Goal: Find contact information: Find contact information

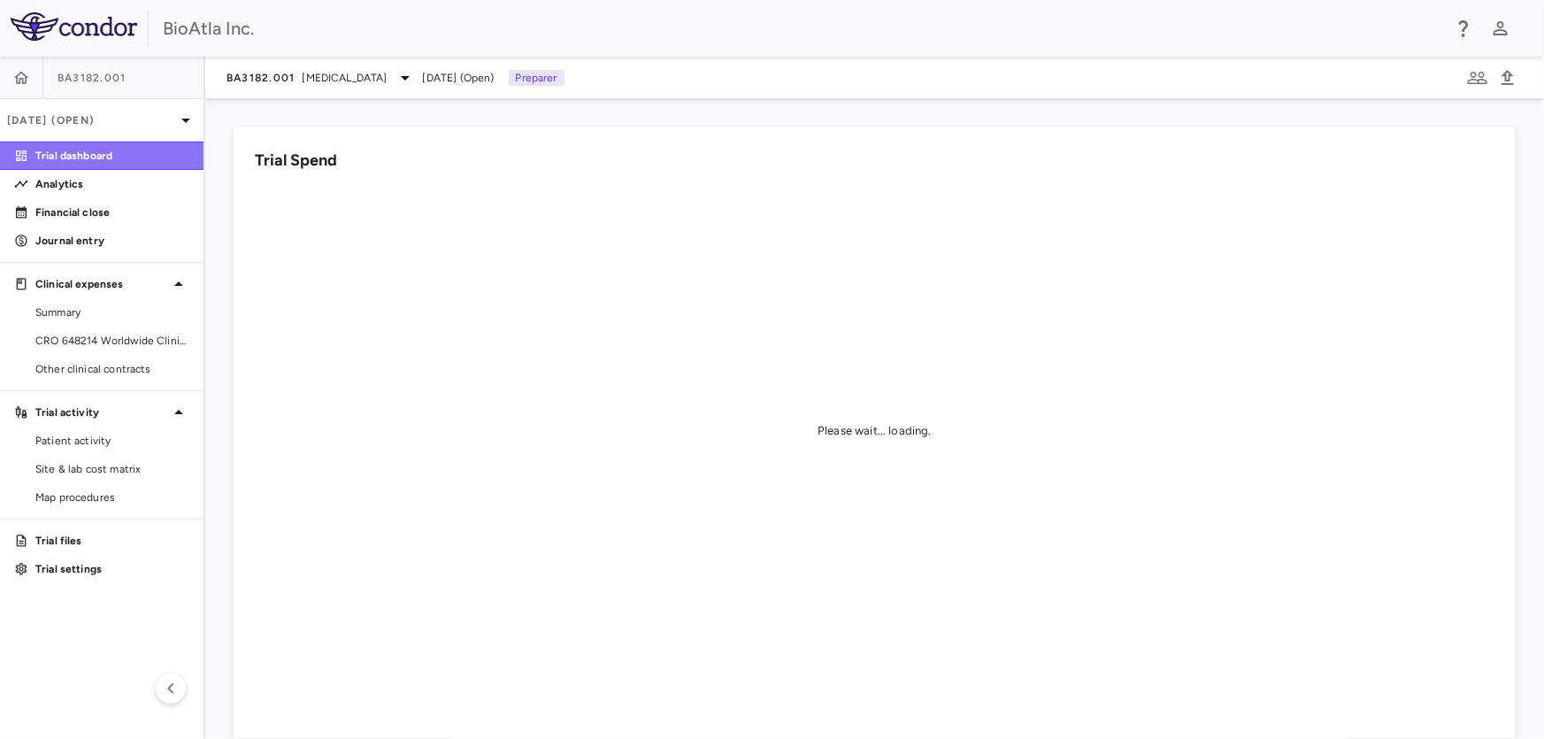
click at [51, 149] on p "Trial dashboard" at bounding box center [112, 156] width 154 height 16
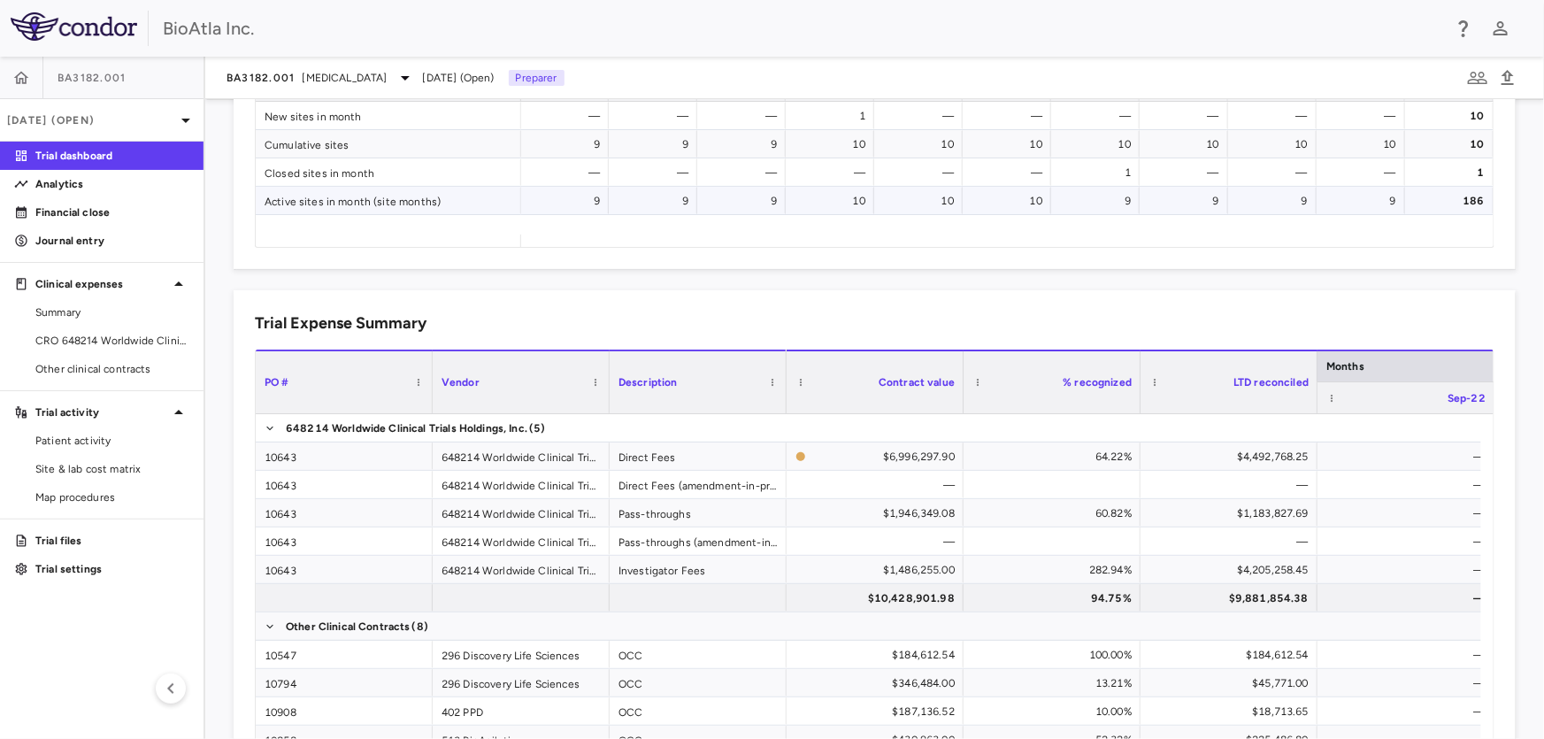
scroll to position [724, 0]
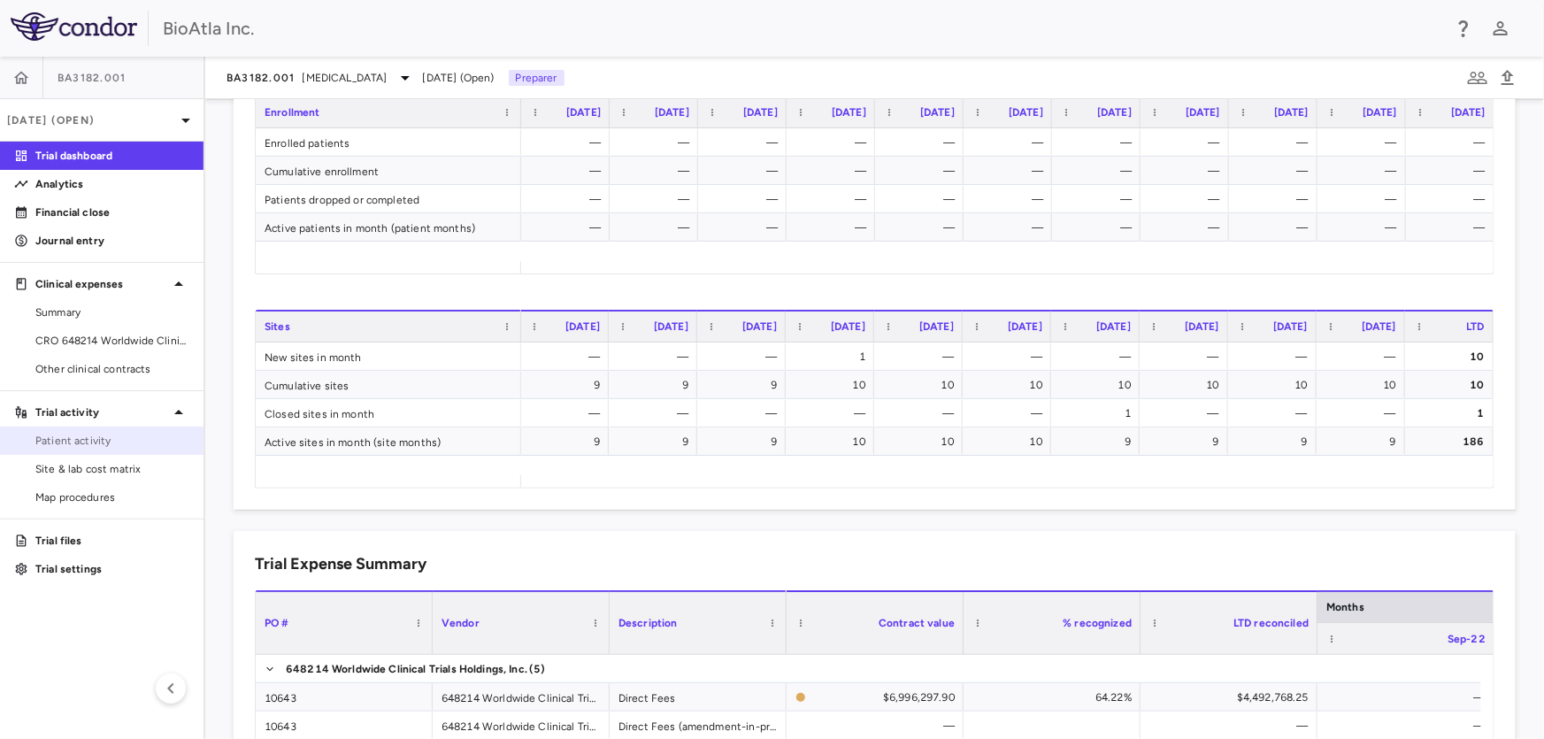
click at [97, 441] on span "Patient activity" at bounding box center [112, 441] width 154 height 16
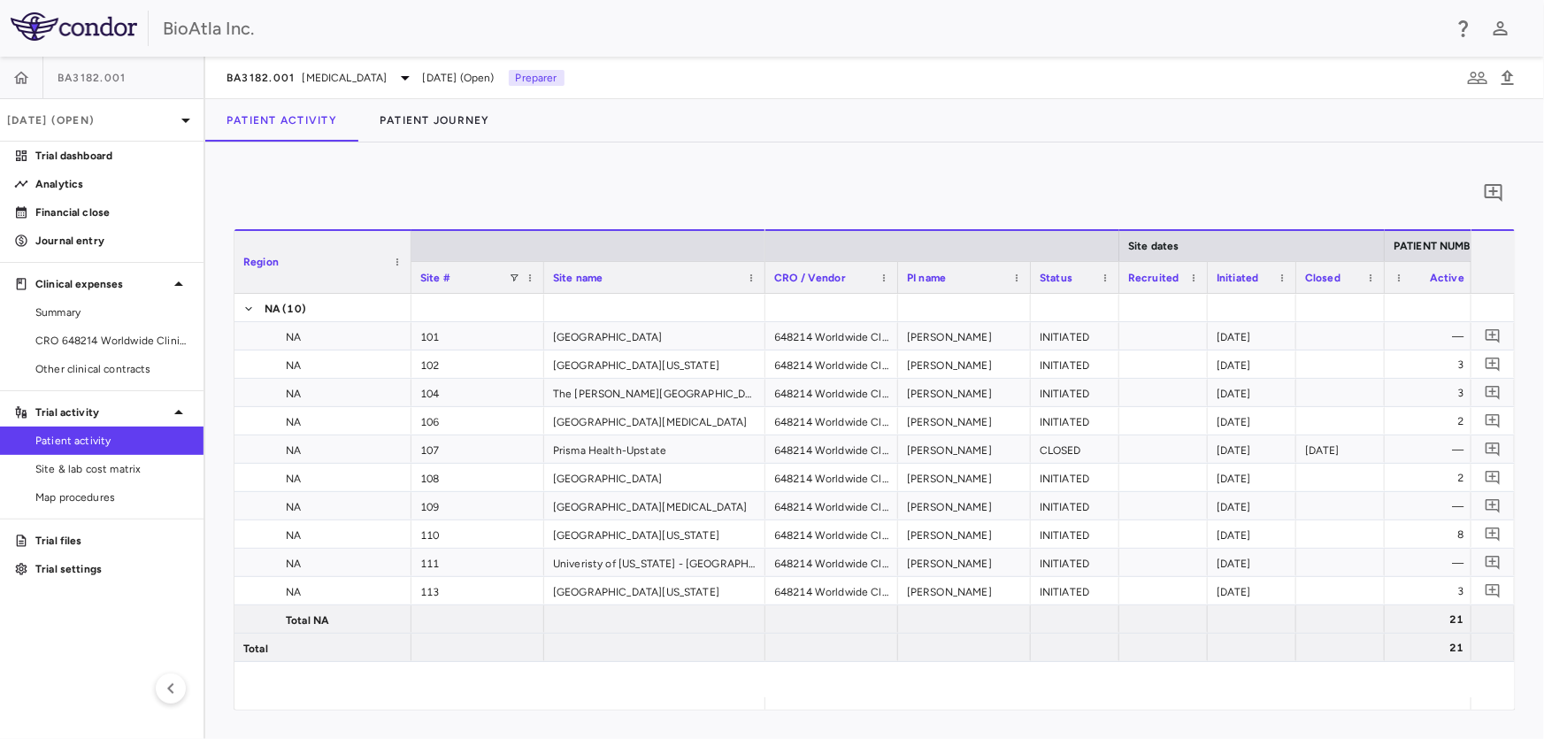
scroll to position [0, 326]
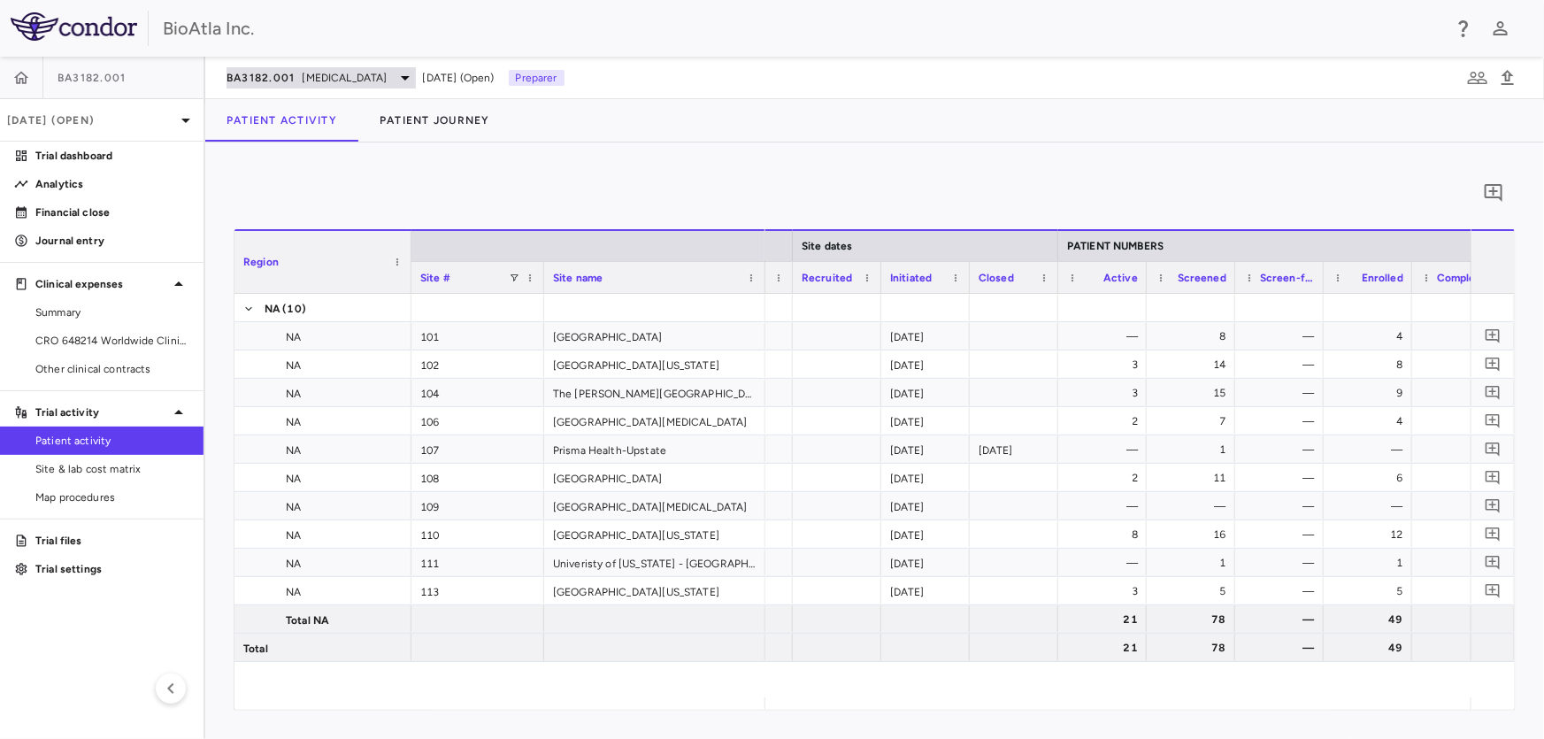
click at [397, 68] on icon at bounding box center [405, 77] width 21 height 21
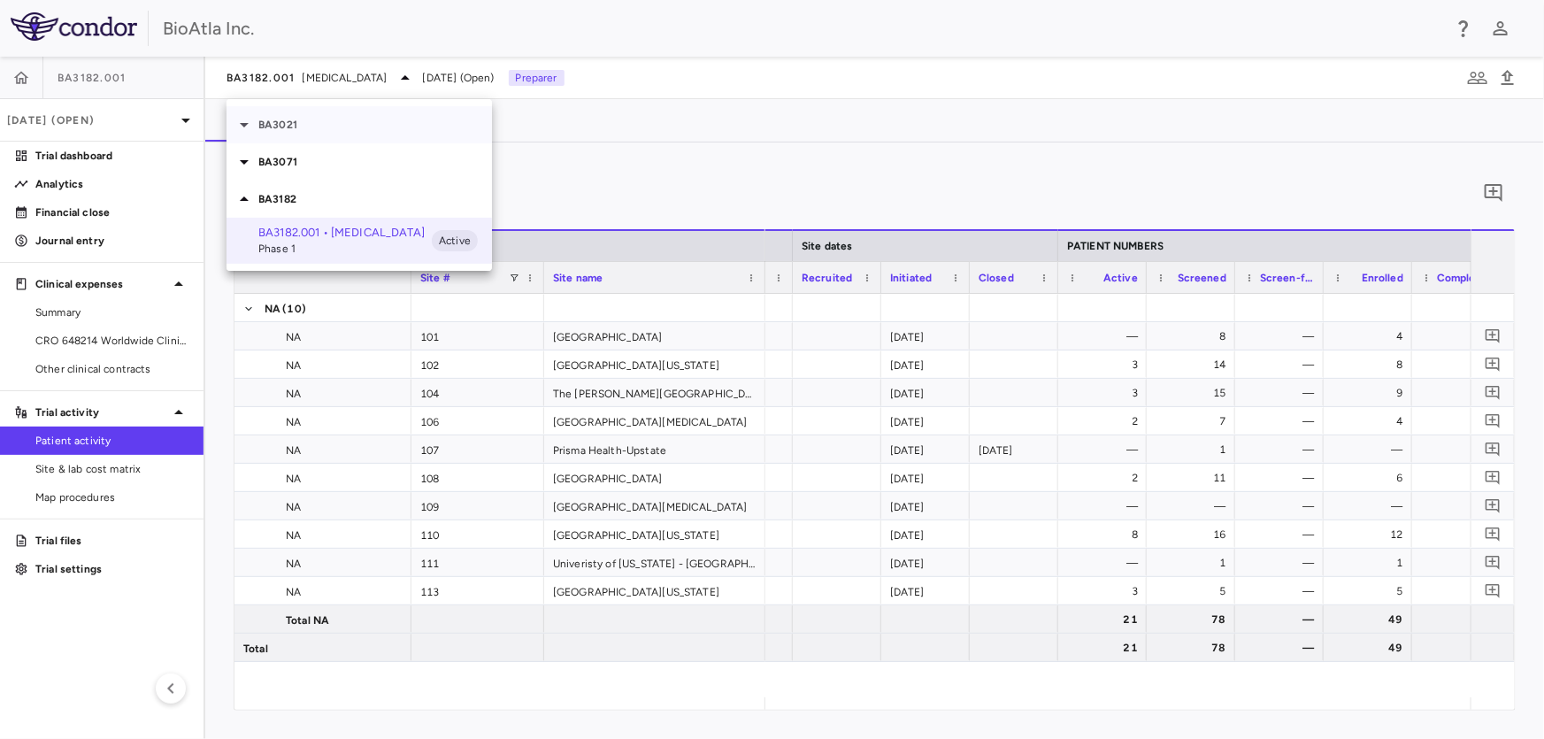
click at [280, 123] on p "BA3021" at bounding box center [375, 125] width 234 height 16
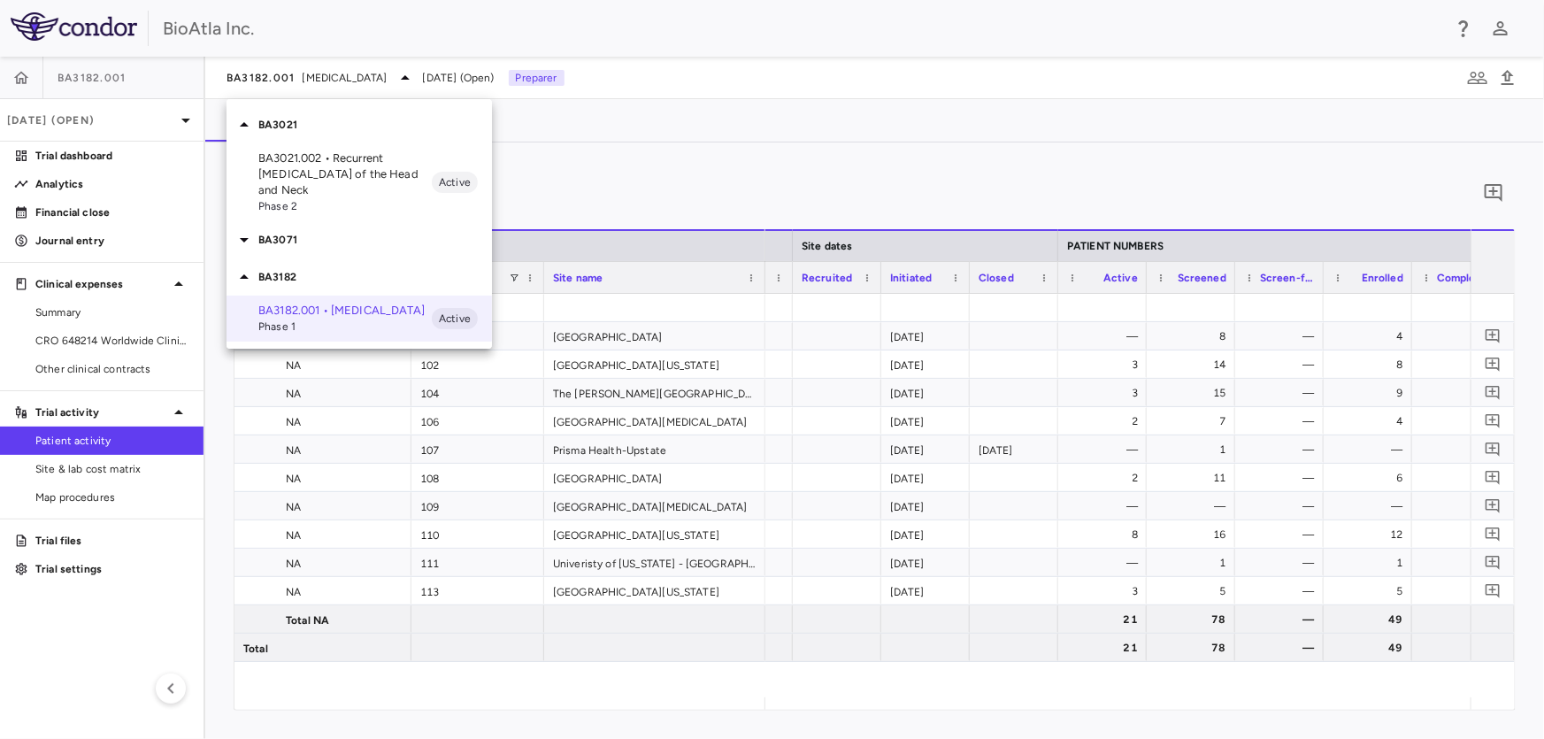
click at [327, 179] on p "BA3021.002 • Recurrent [MEDICAL_DATA] of the Head and Neck" at bounding box center [344, 174] width 173 height 48
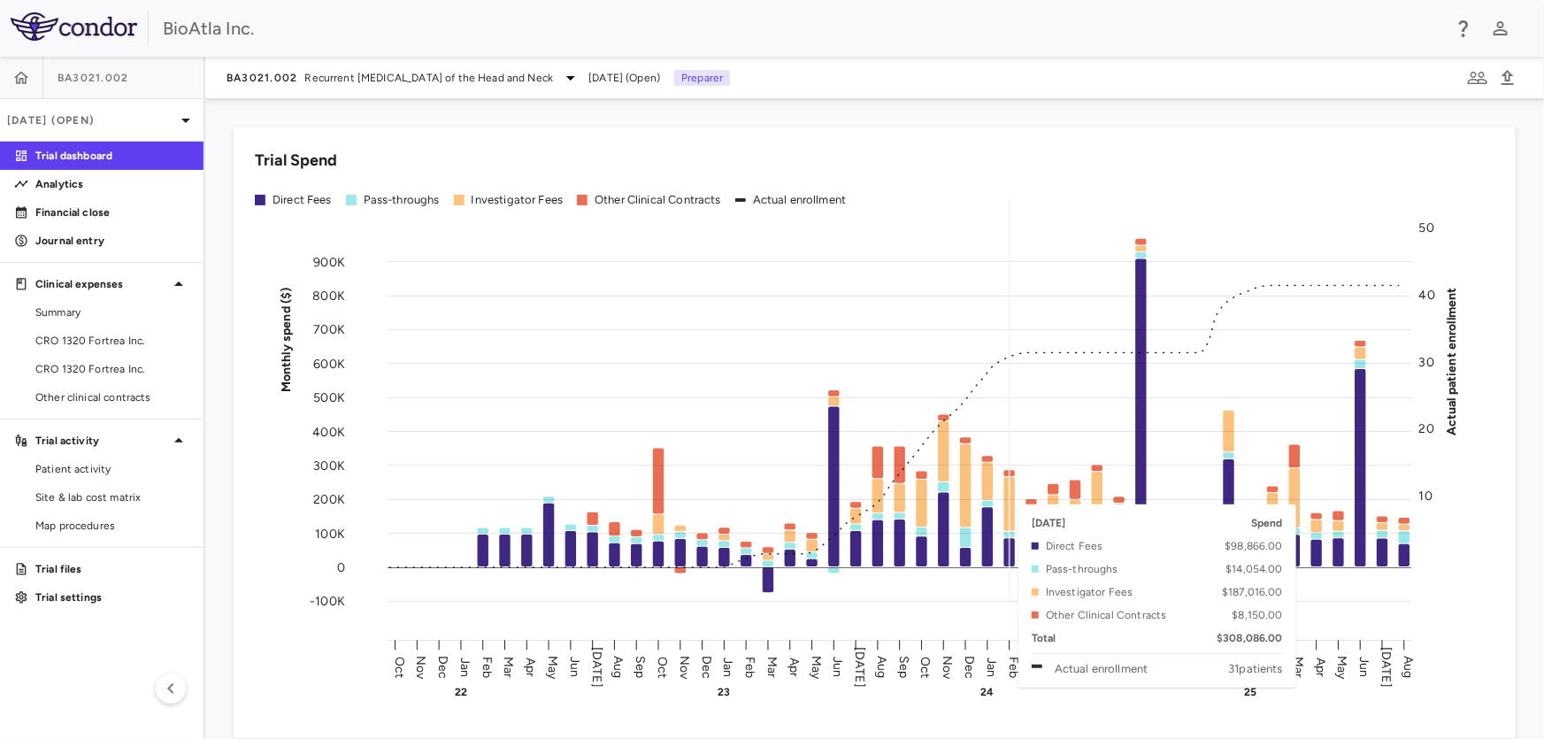
scroll to position [241, 0]
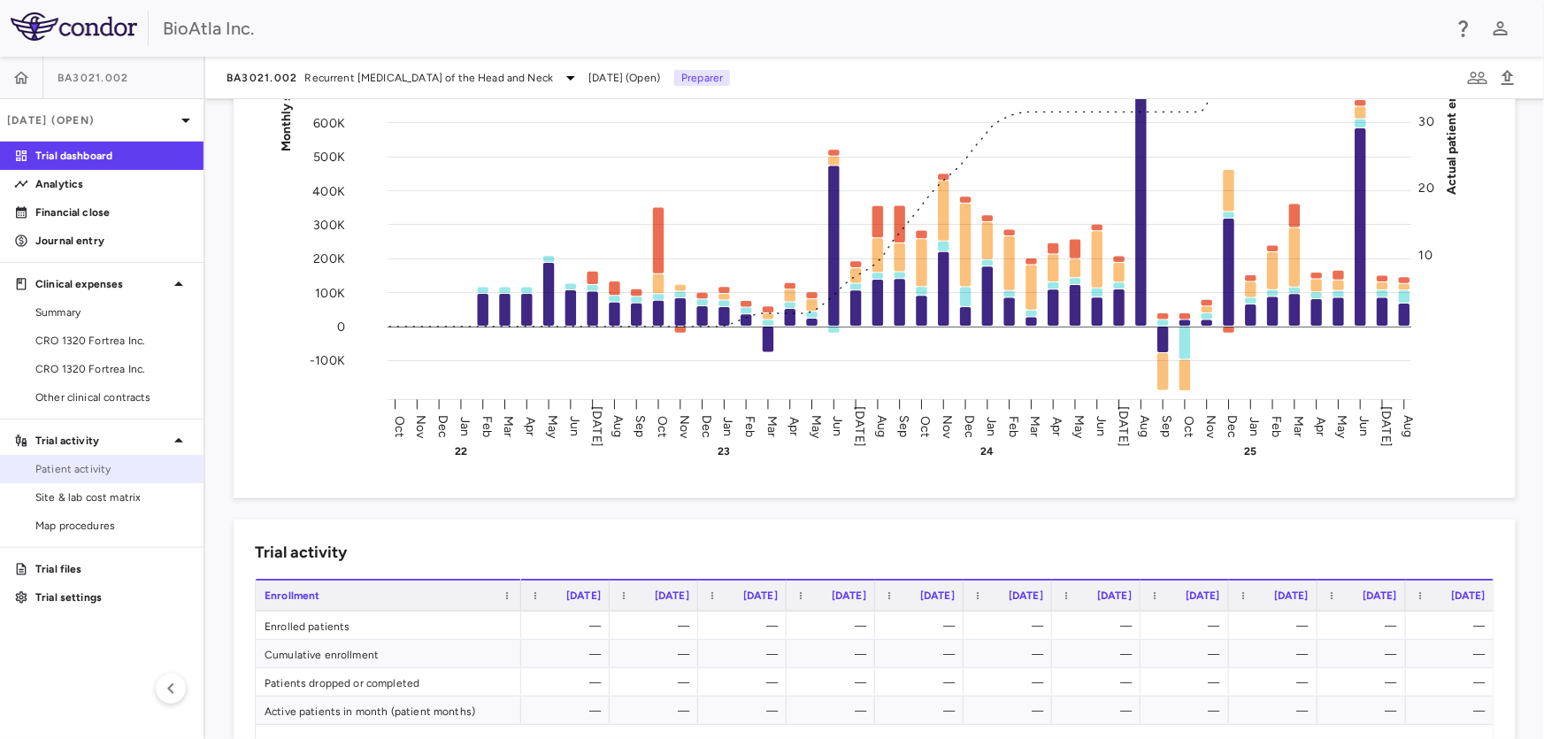
click at [76, 460] on link "Patient activity" at bounding box center [101, 469] width 203 height 27
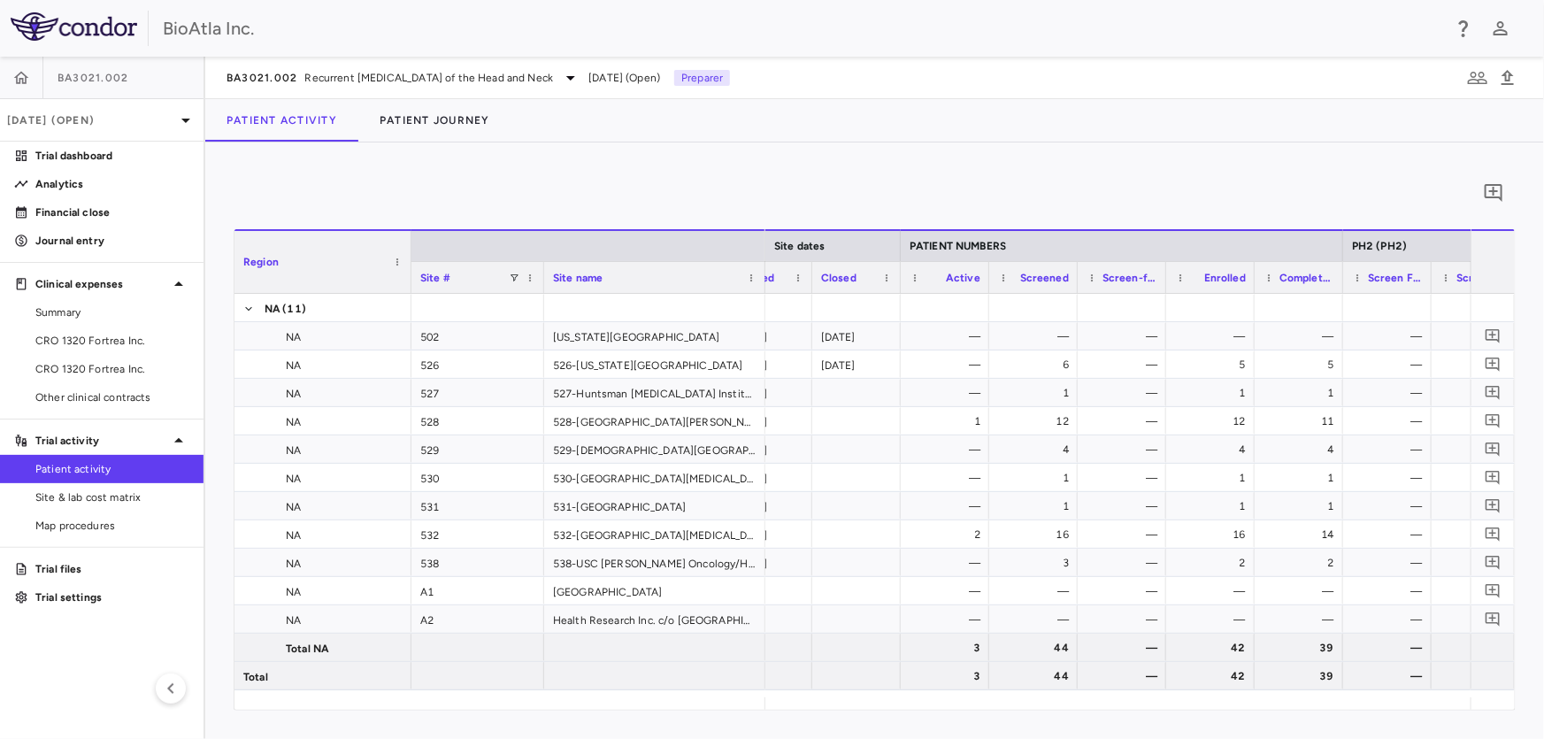
scroll to position [0, 503]
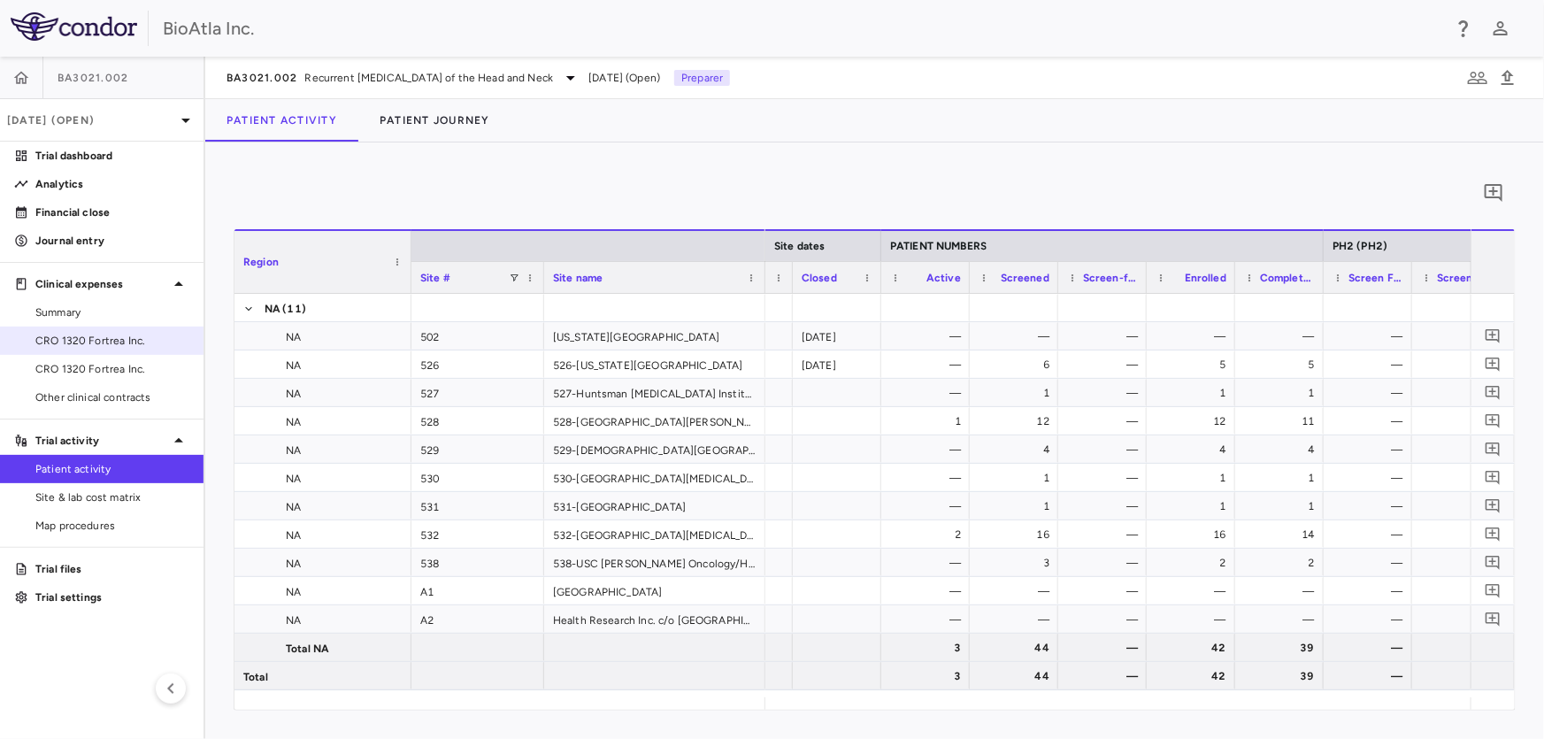
click at [76, 339] on span "CRO 1320 Fortrea Inc." at bounding box center [112, 341] width 154 height 16
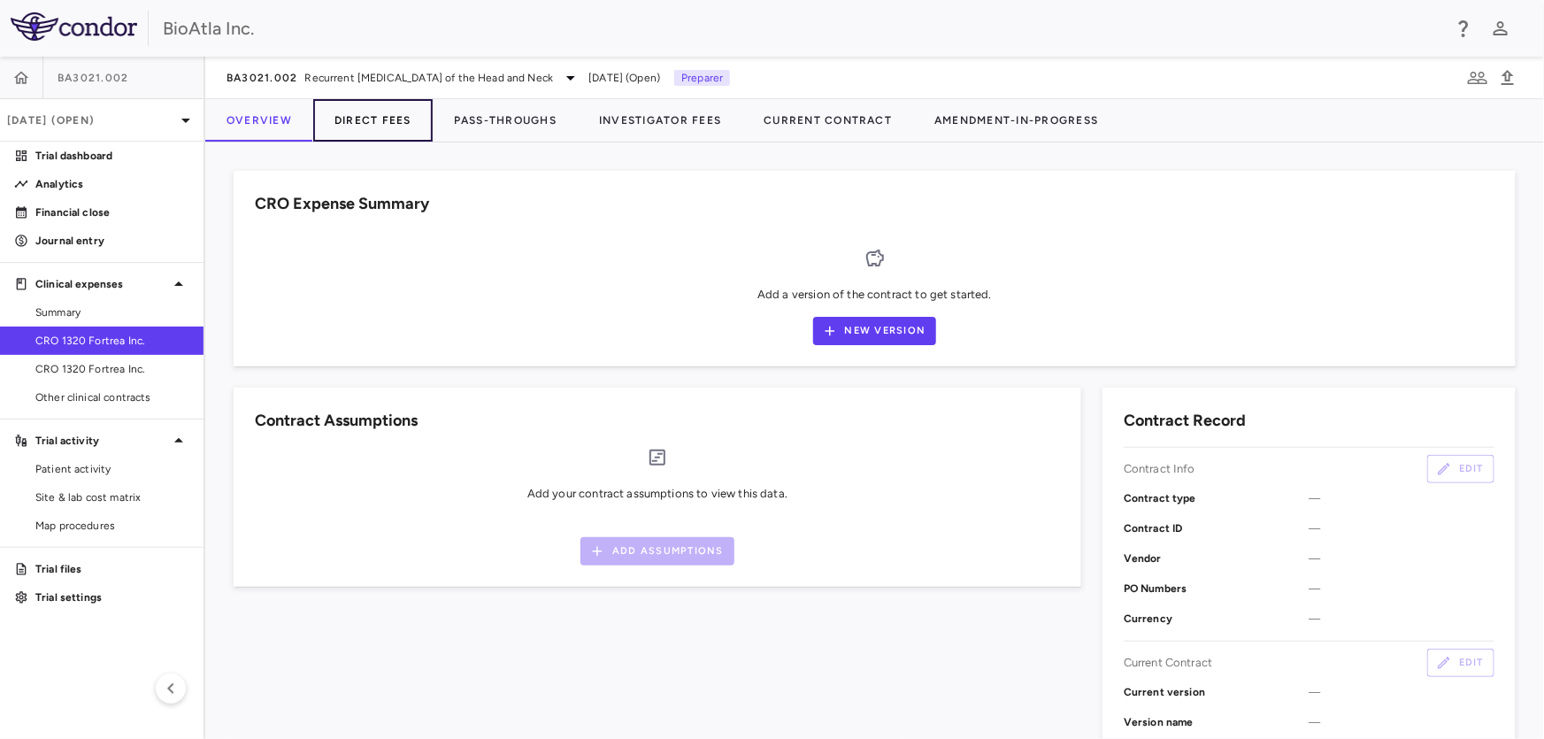
click at [377, 115] on button "Direct Fees" at bounding box center [372, 120] width 119 height 42
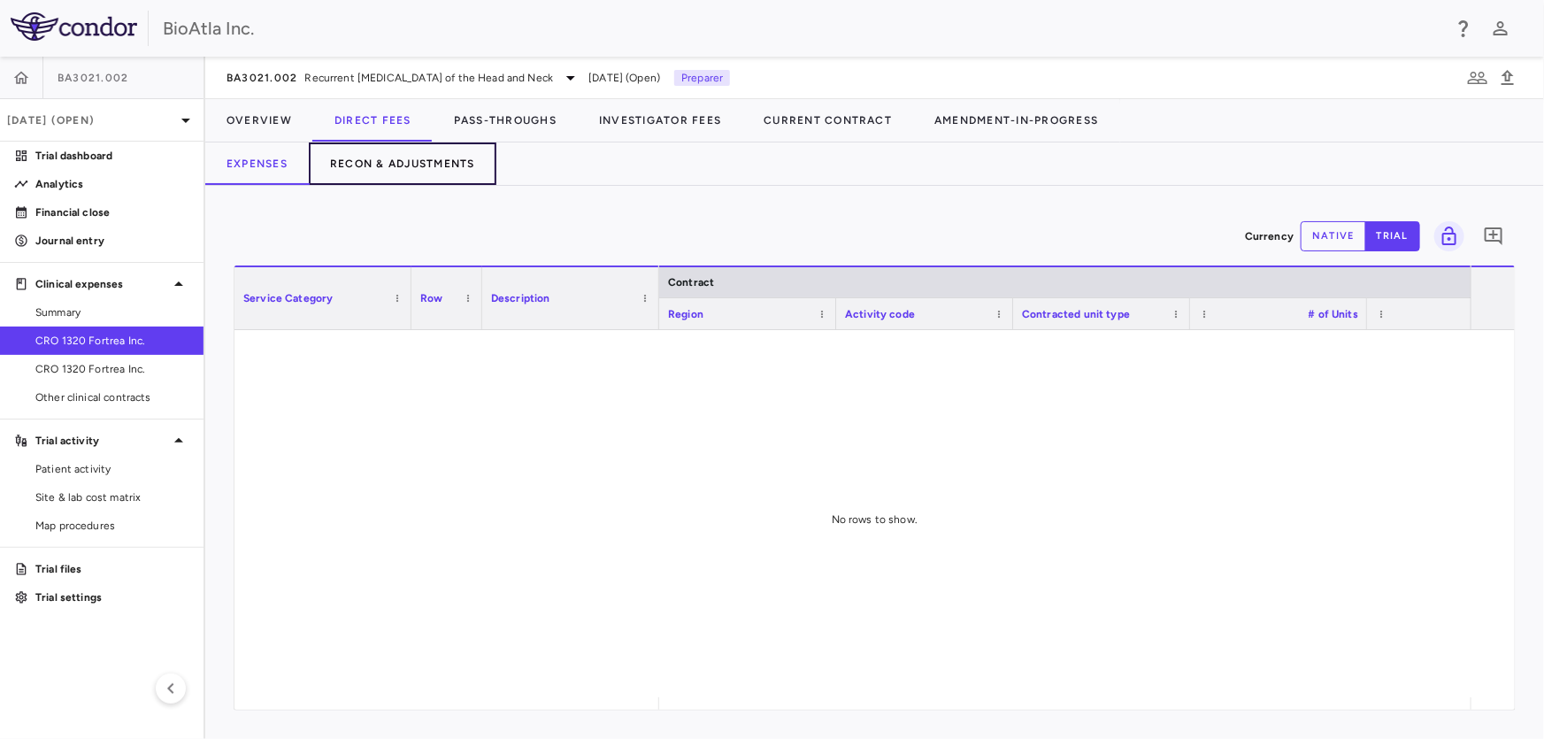
click at [412, 157] on button "Recon & Adjustments" at bounding box center [403, 163] width 188 height 42
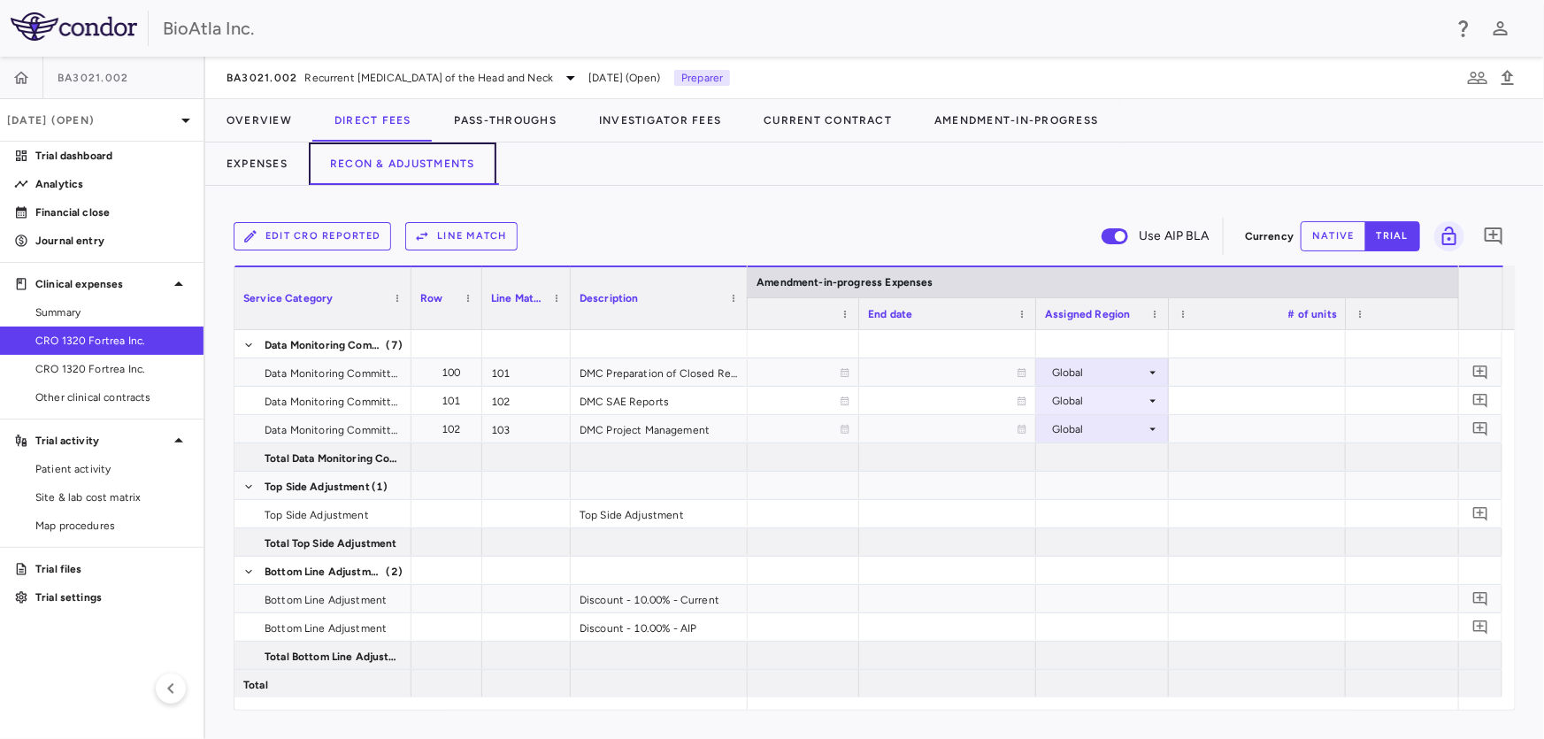
scroll to position [0, 2880]
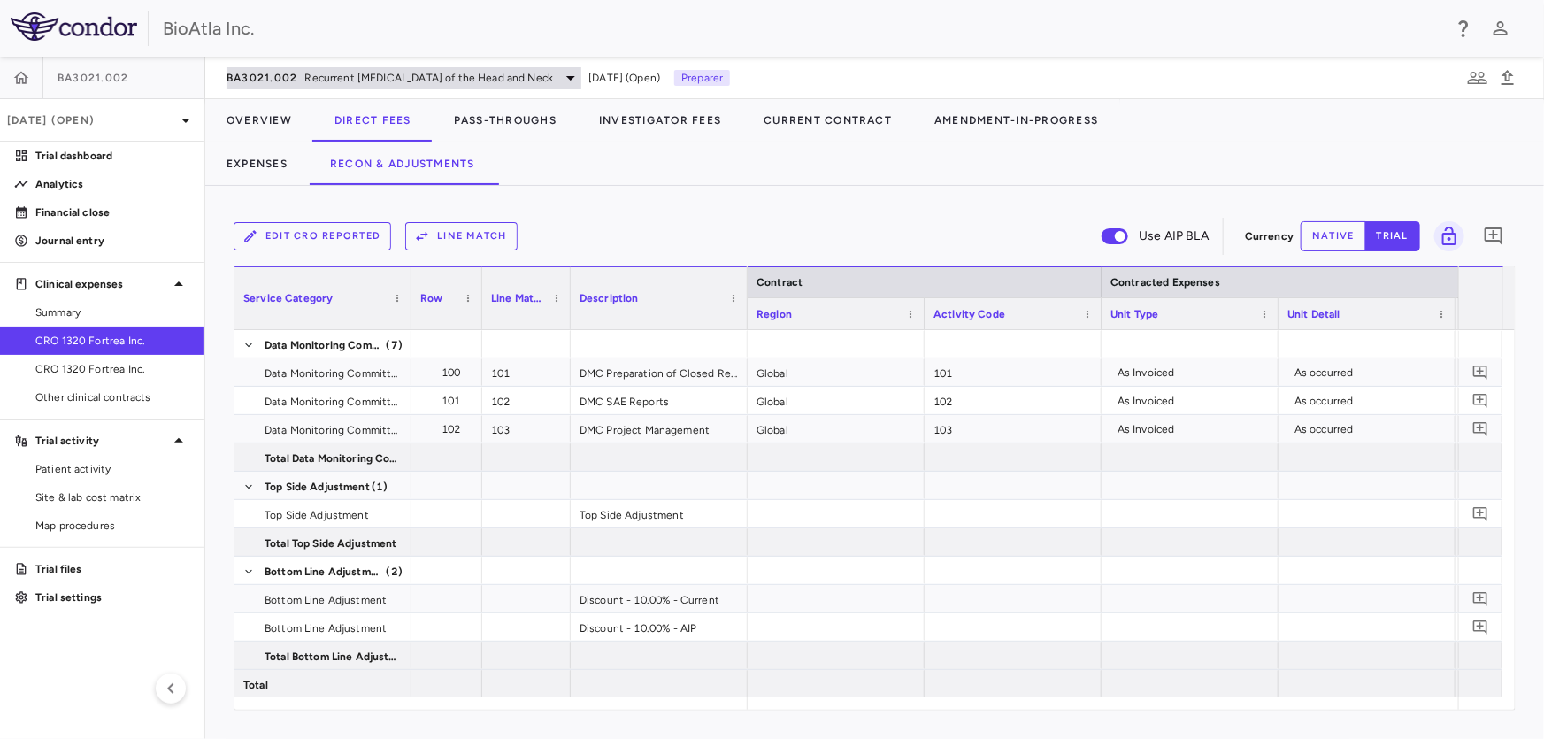
click at [581, 75] on icon at bounding box center [570, 77] width 21 height 21
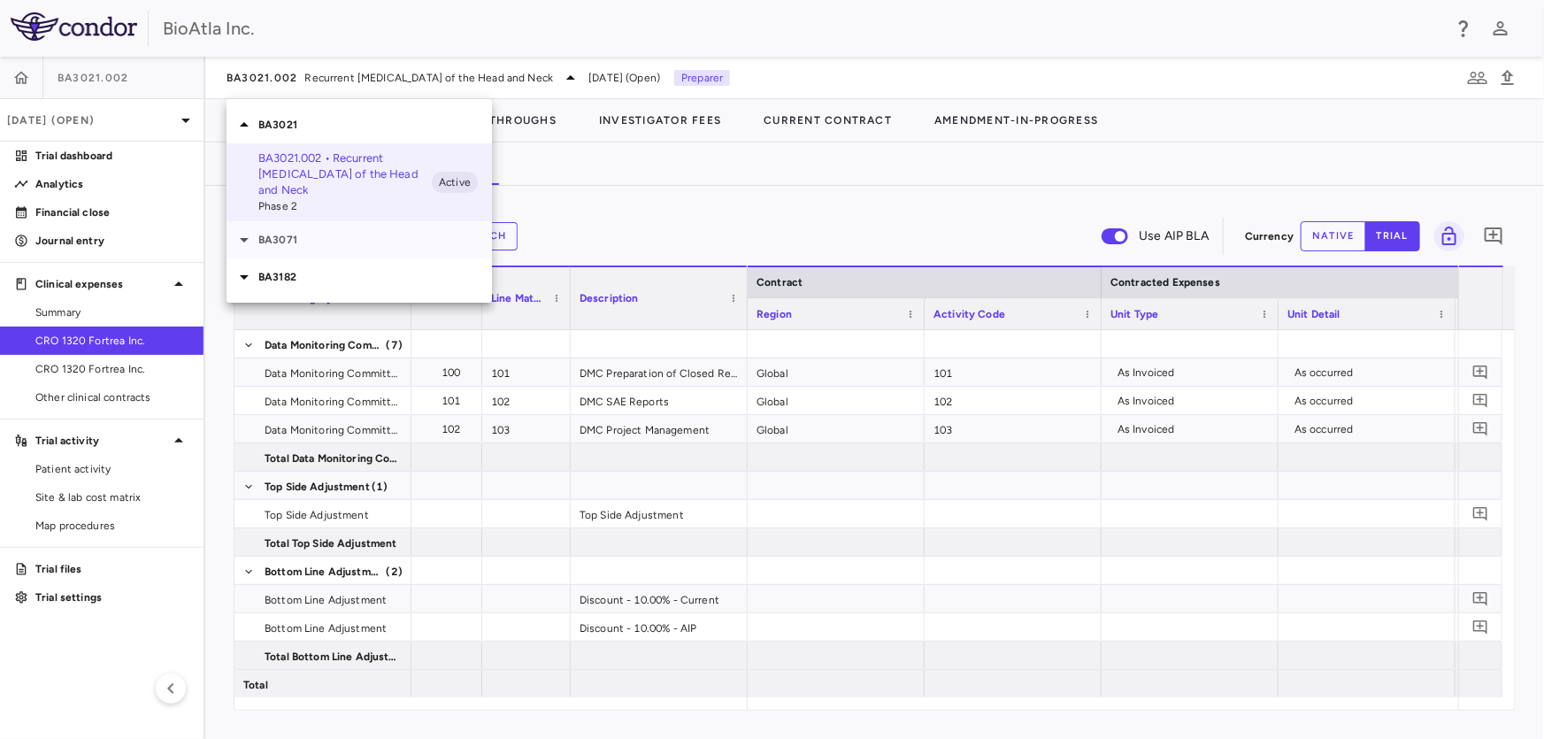
click at [287, 241] on p "BA3071" at bounding box center [375, 240] width 234 height 16
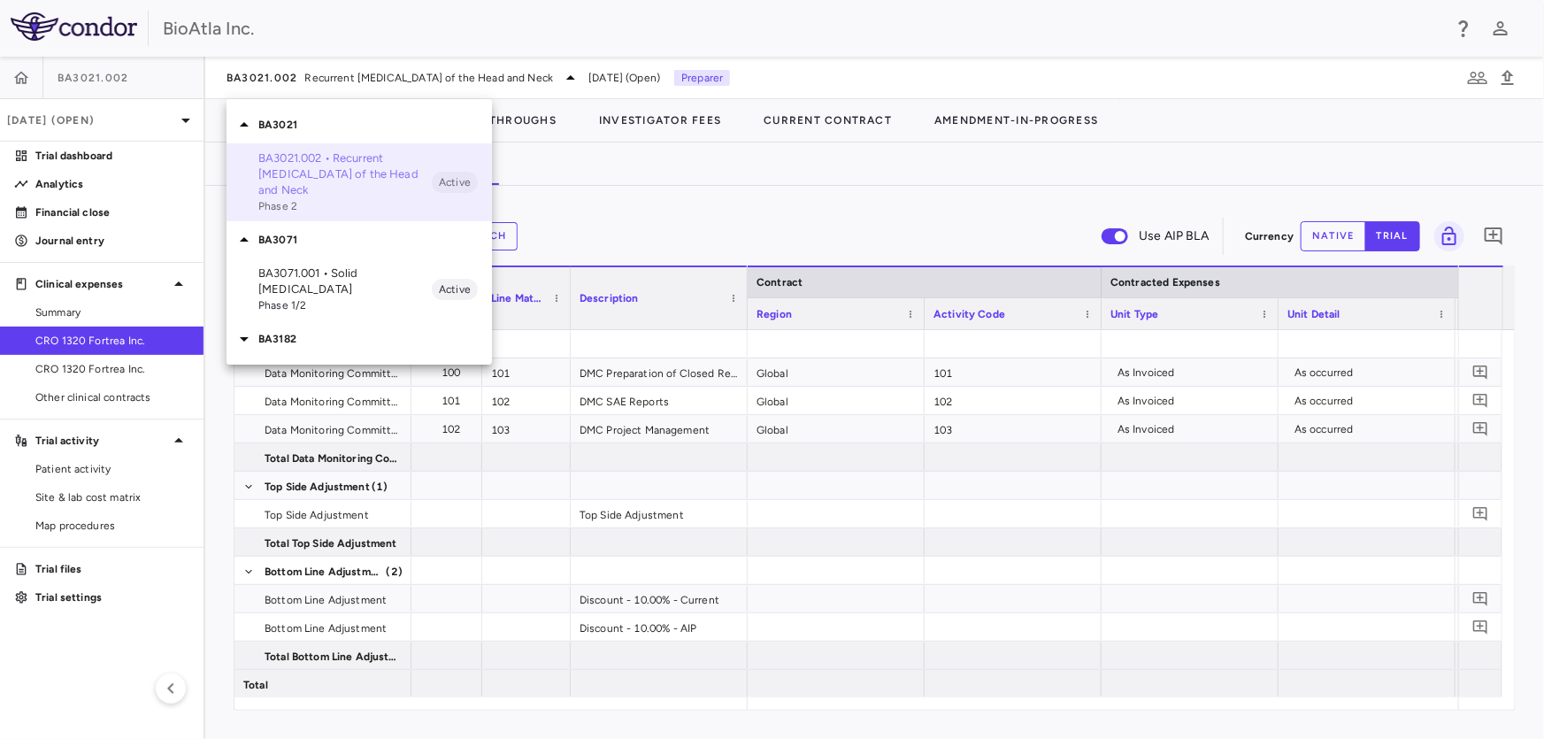
click at [318, 162] on p "BA3021.002 • Recurrent [MEDICAL_DATA] of the Head and Neck" at bounding box center [344, 174] width 173 height 48
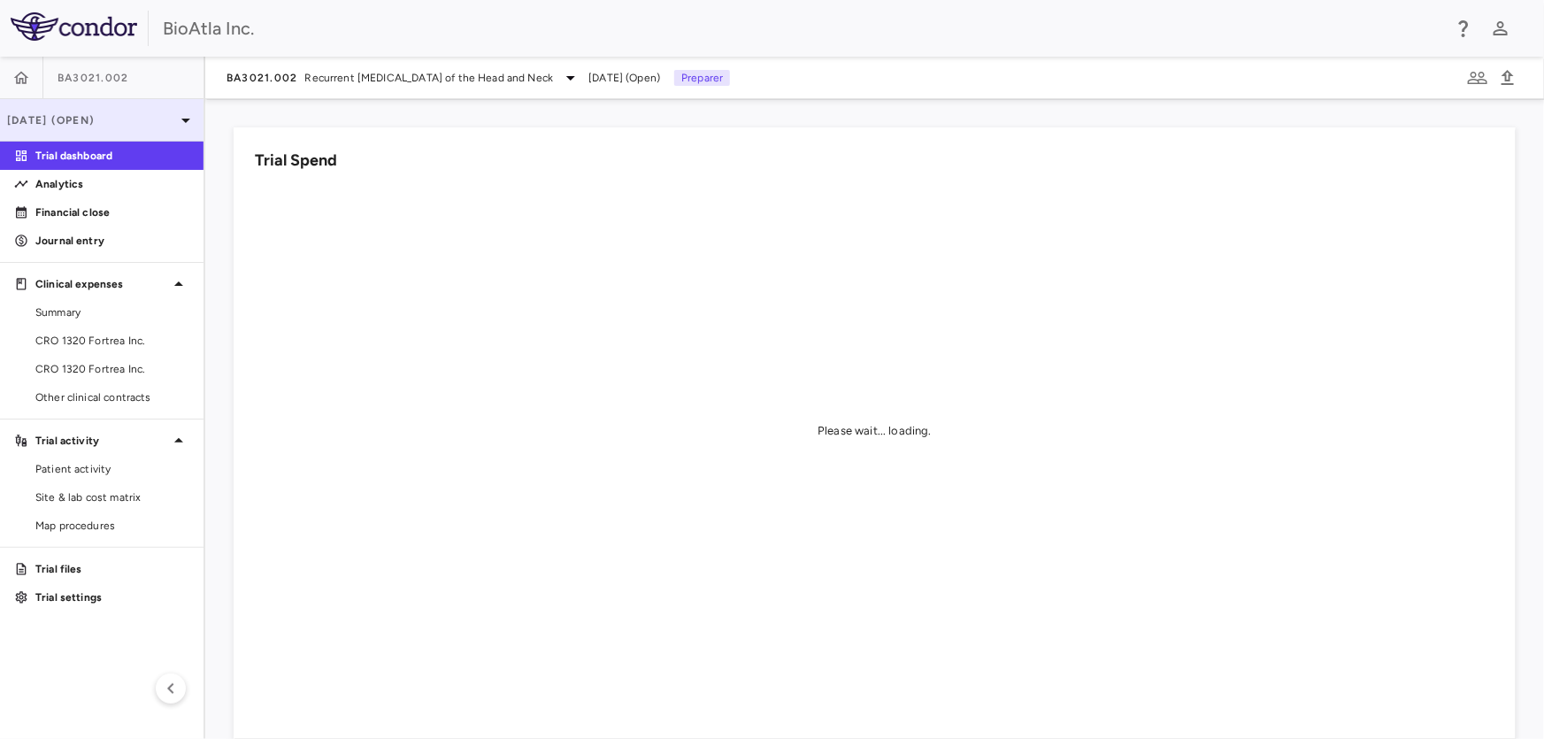
click at [194, 124] on icon at bounding box center [185, 120] width 21 height 21
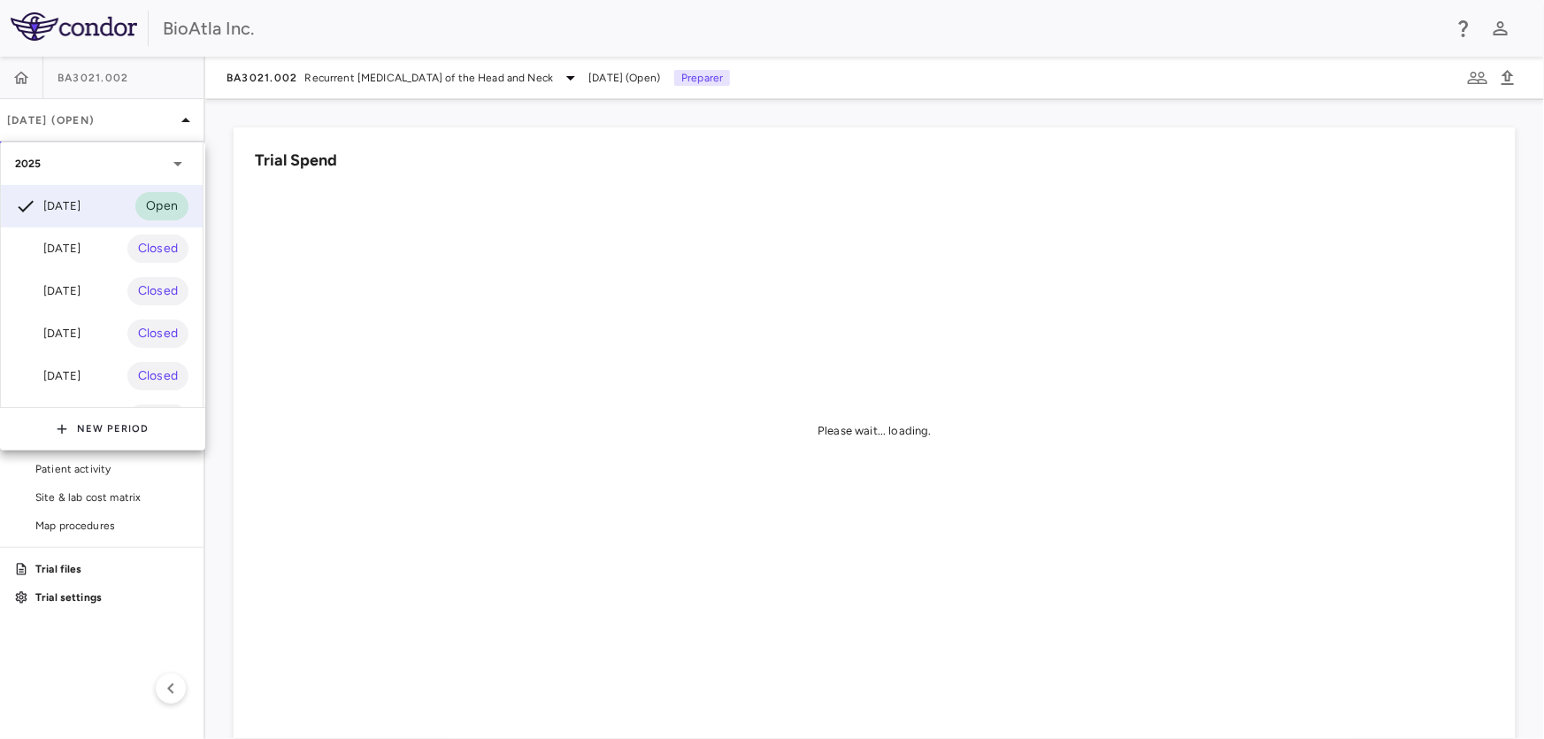
click at [41, 239] on div "[DATE]" at bounding box center [47, 248] width 65 height 21
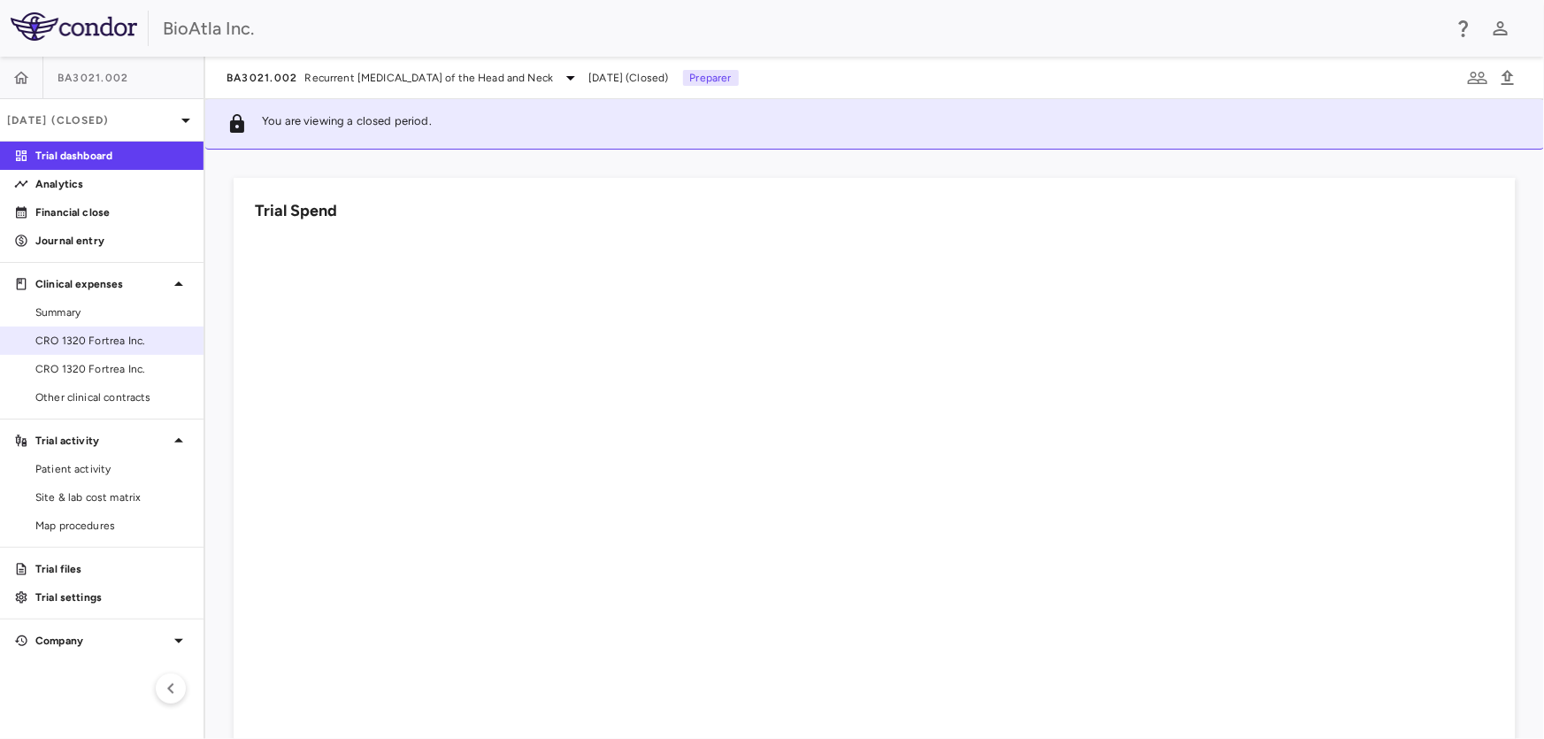
click at [87, 338] on span "CRO 1320 Fortrea Inc." at bounding box center [112, 341] width 154 height 16
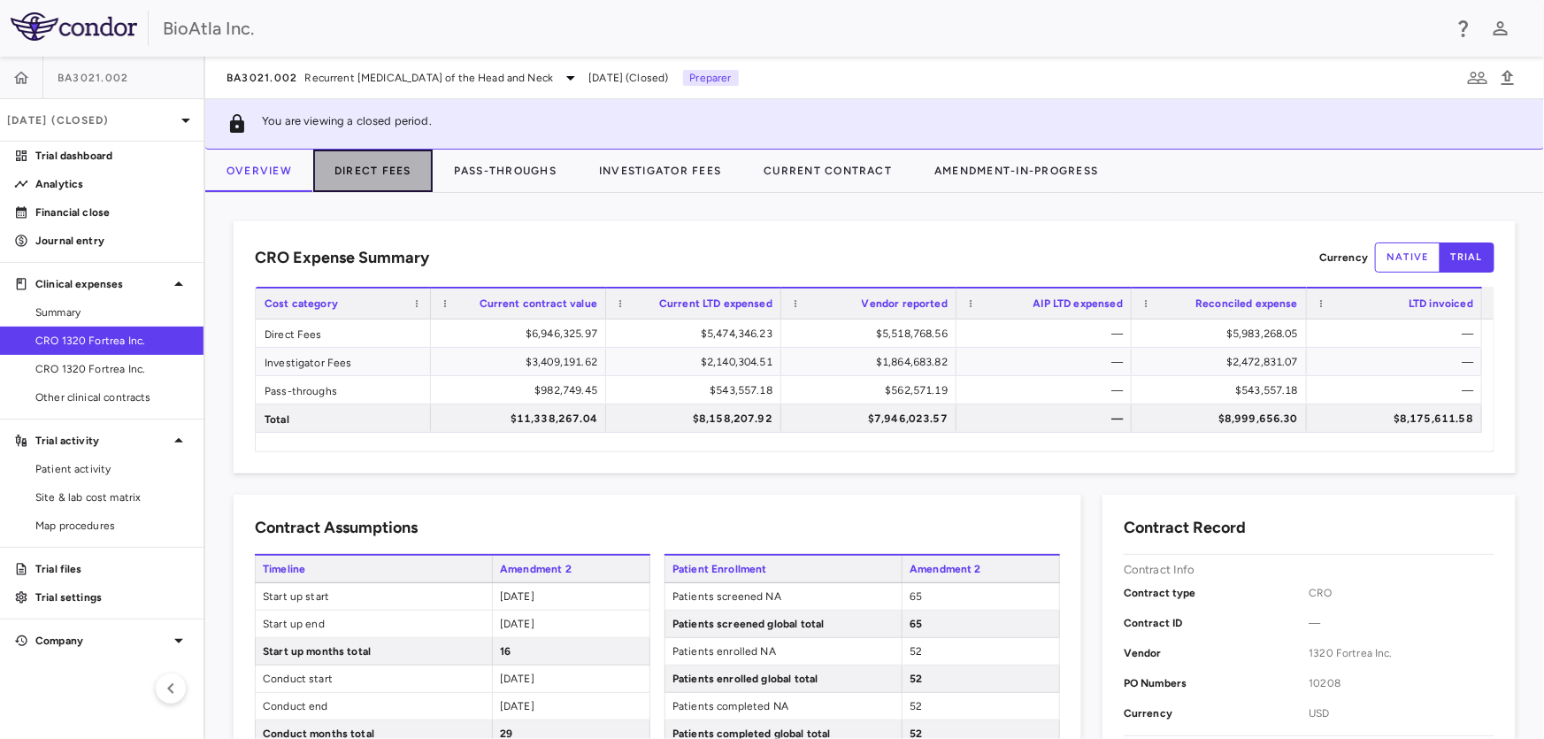
click at [369, 166] on button "Direct Fees" at bounding box center [372, 170] width 119 height 42
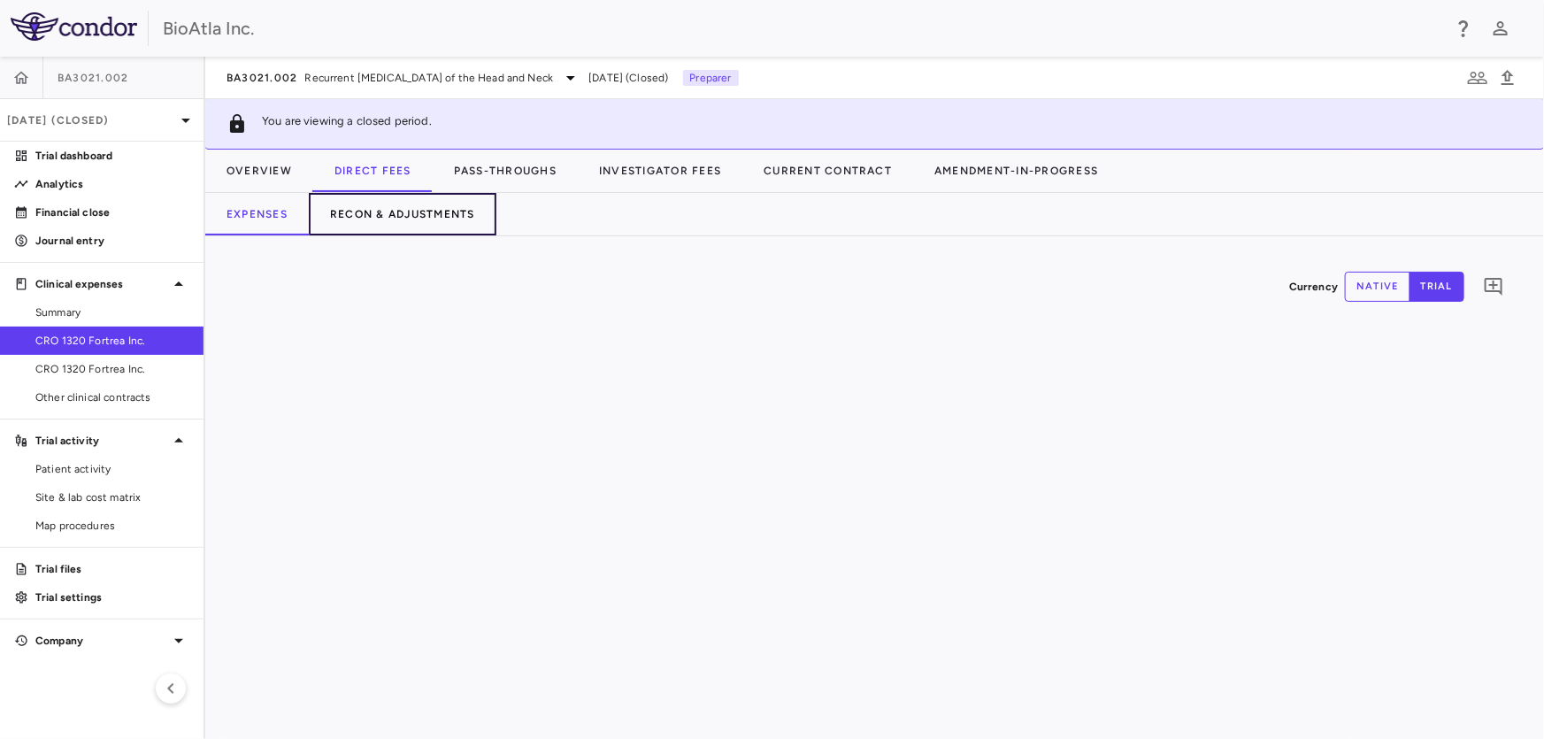
click at [453, 211] on button "Recon & Adjustments" at bounding box center [403, 214] width 188 height 42
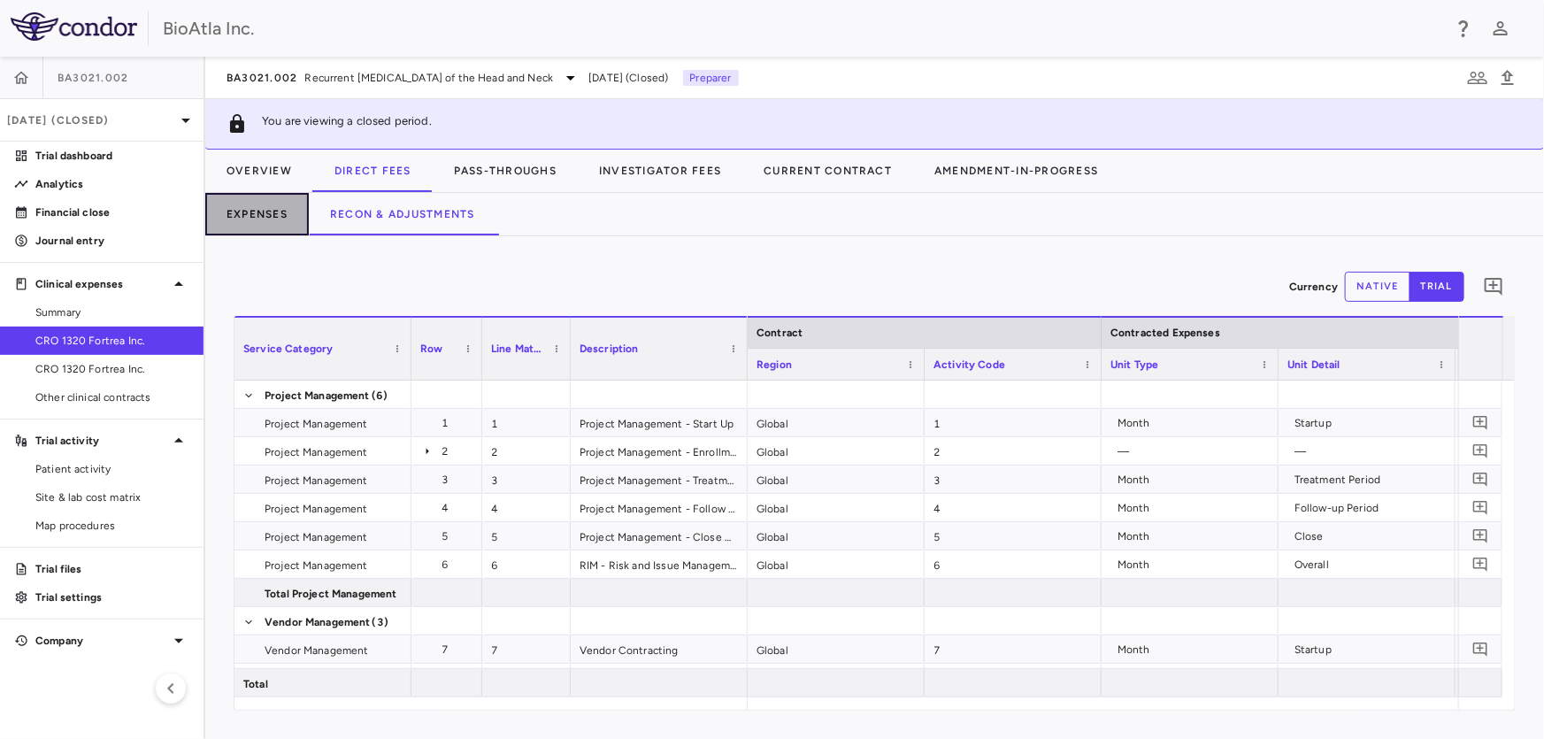
click at [256, 215] on button "Expenses" at bounding box center [256, 214] width 103 height 42
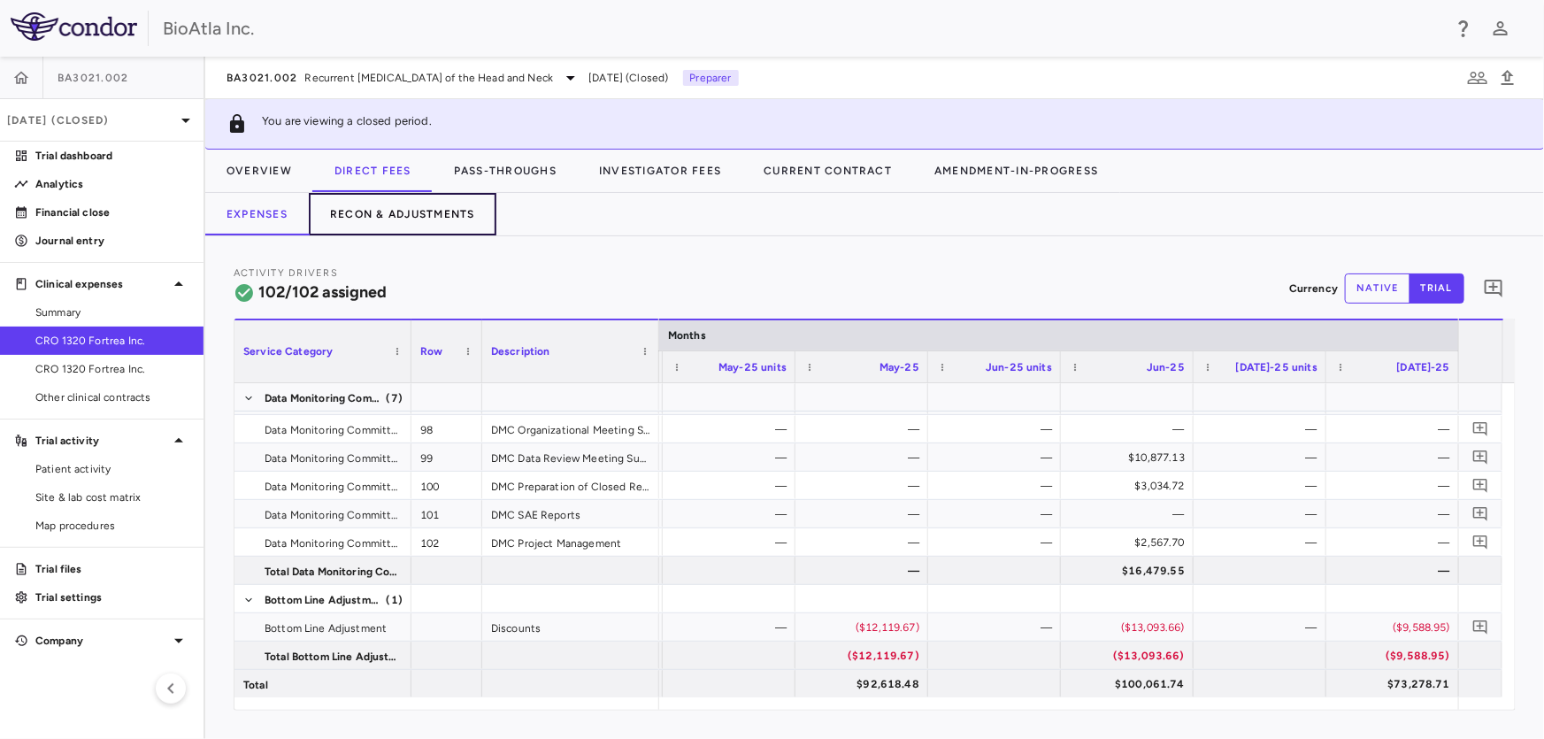
click at [373, 209] on button "Recon & Adjustments" at bounding box center [403, 214] width 188 height 42
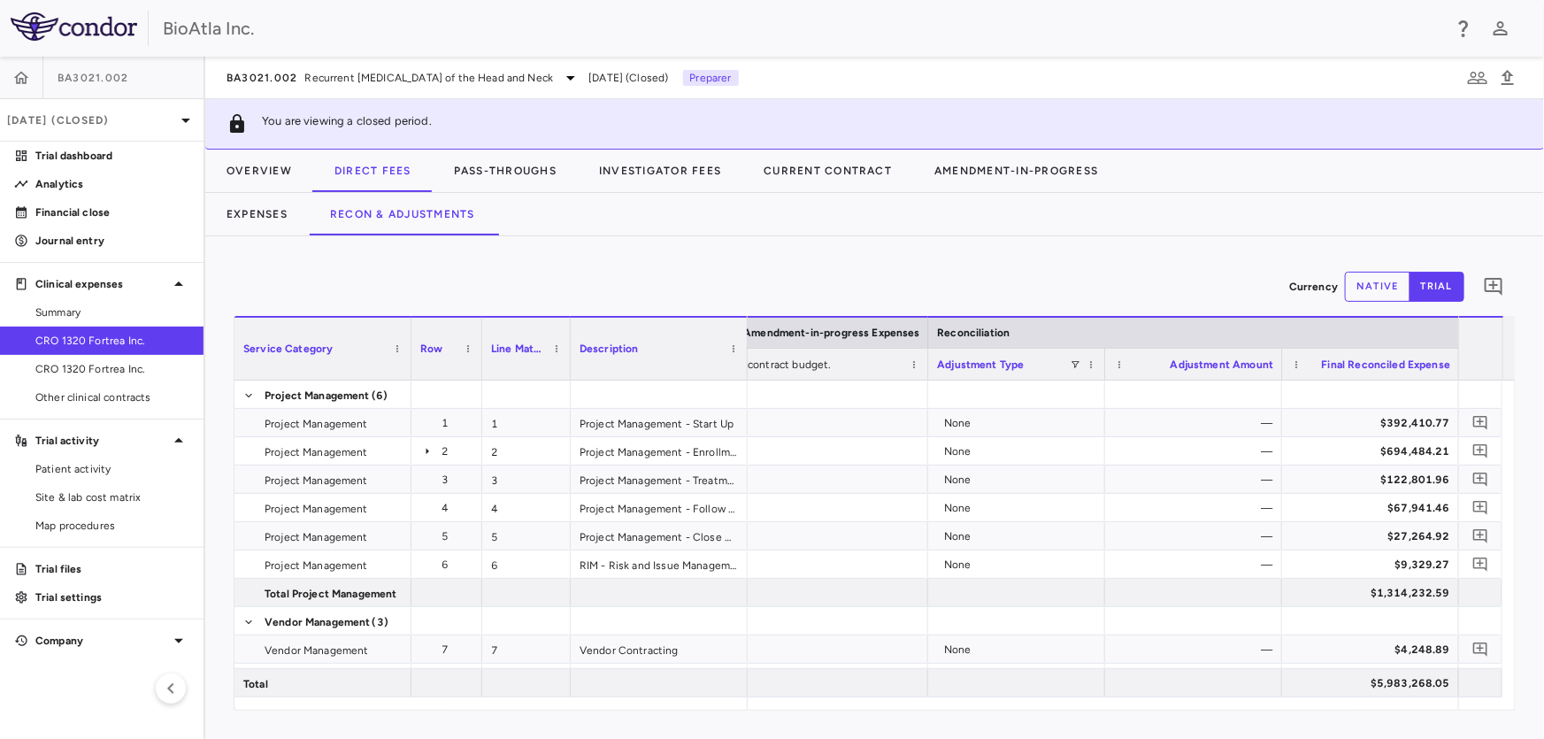
drag, startPoint x: 850, startPoint y: 700, endPoint x: 1536, endPoint y: 648, distance: 687.5
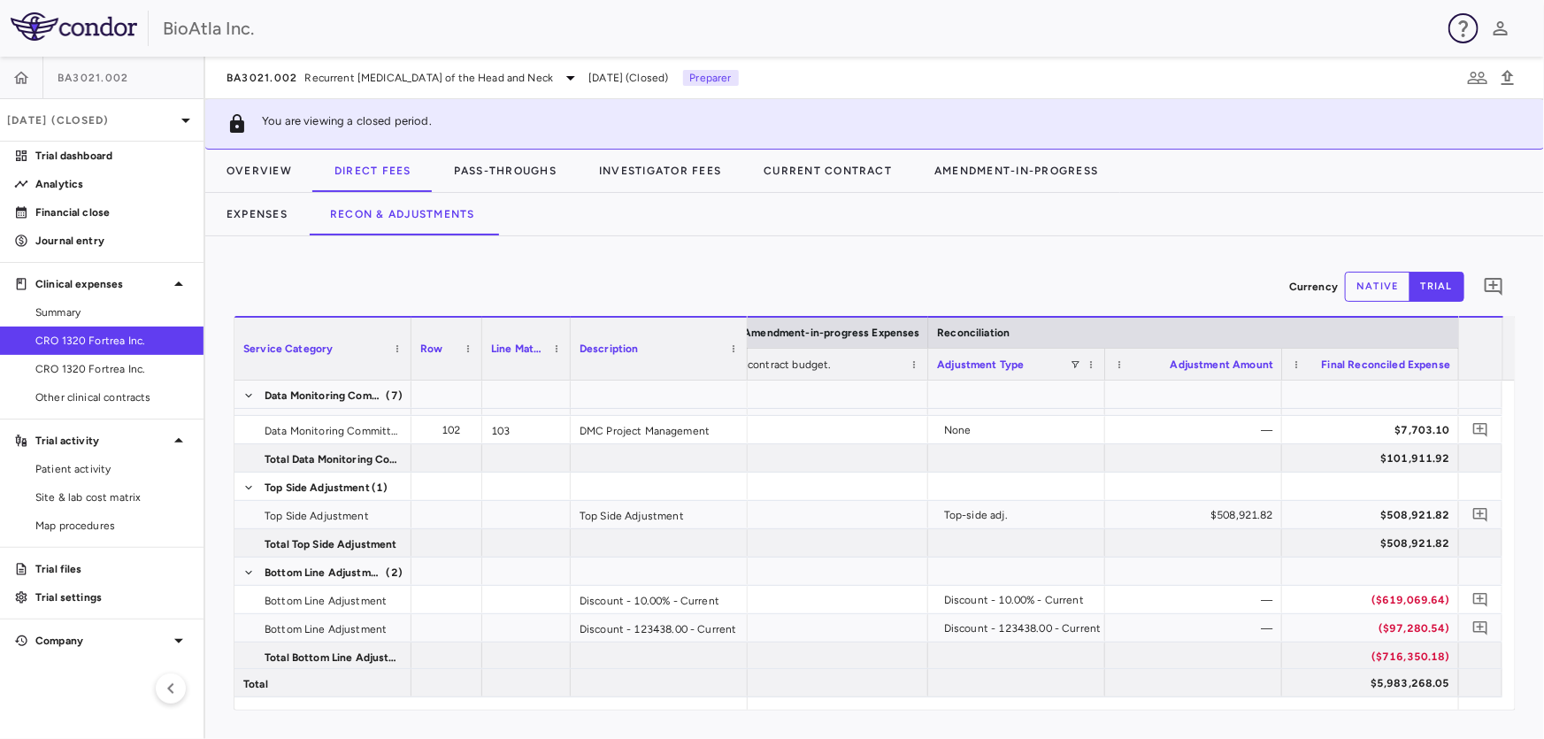
click at [1466, 19] on icon "button" at bounding box center [1462, 28] width 21 height 21
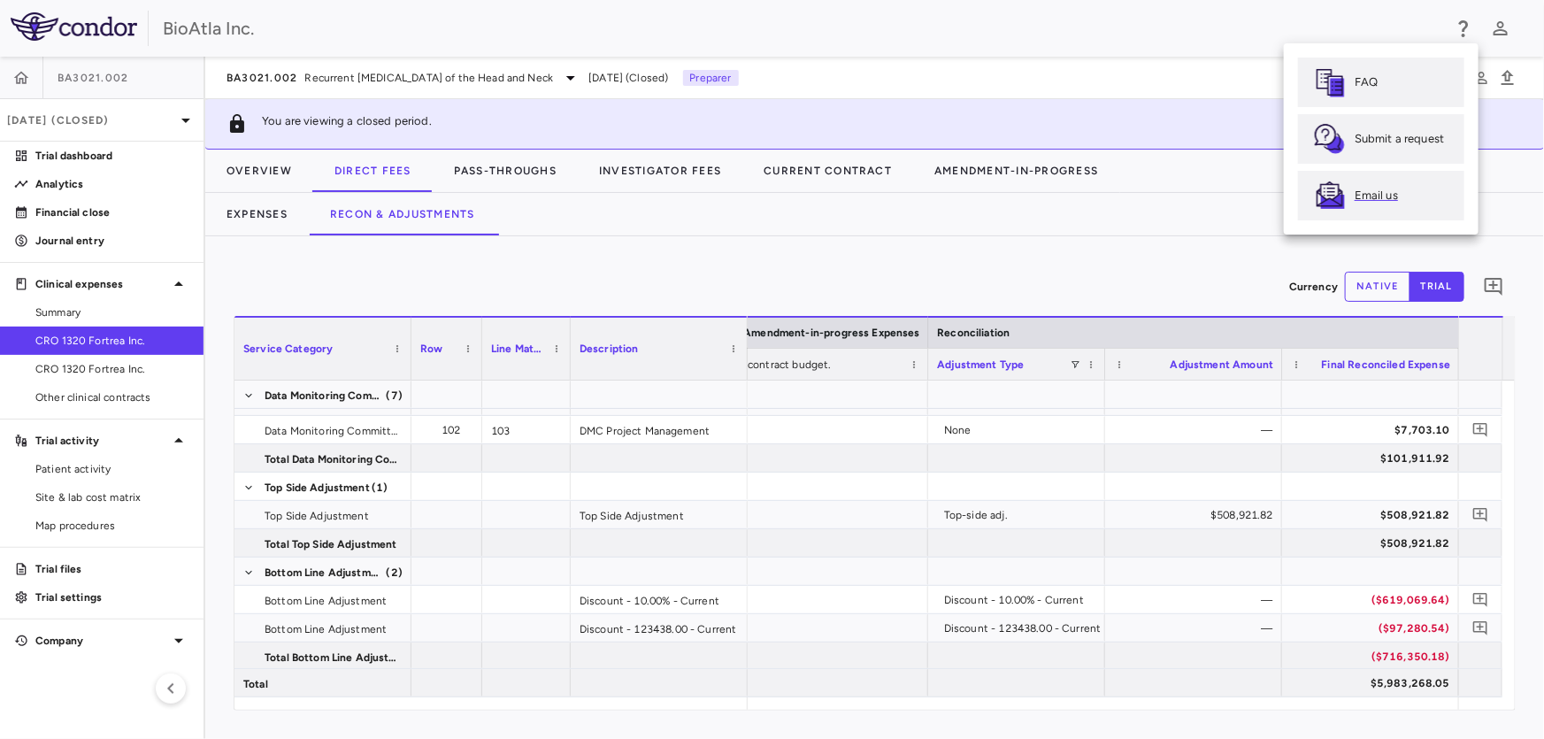
click at [1358, 195] on p "Email us" at bounding box center [1375, 196] width 43 height 16
click at [1149, 194] on div at bounding box center [772, 369] width 1544 height 739
